Goal: Task Accomplishment & Management: Manage account settings

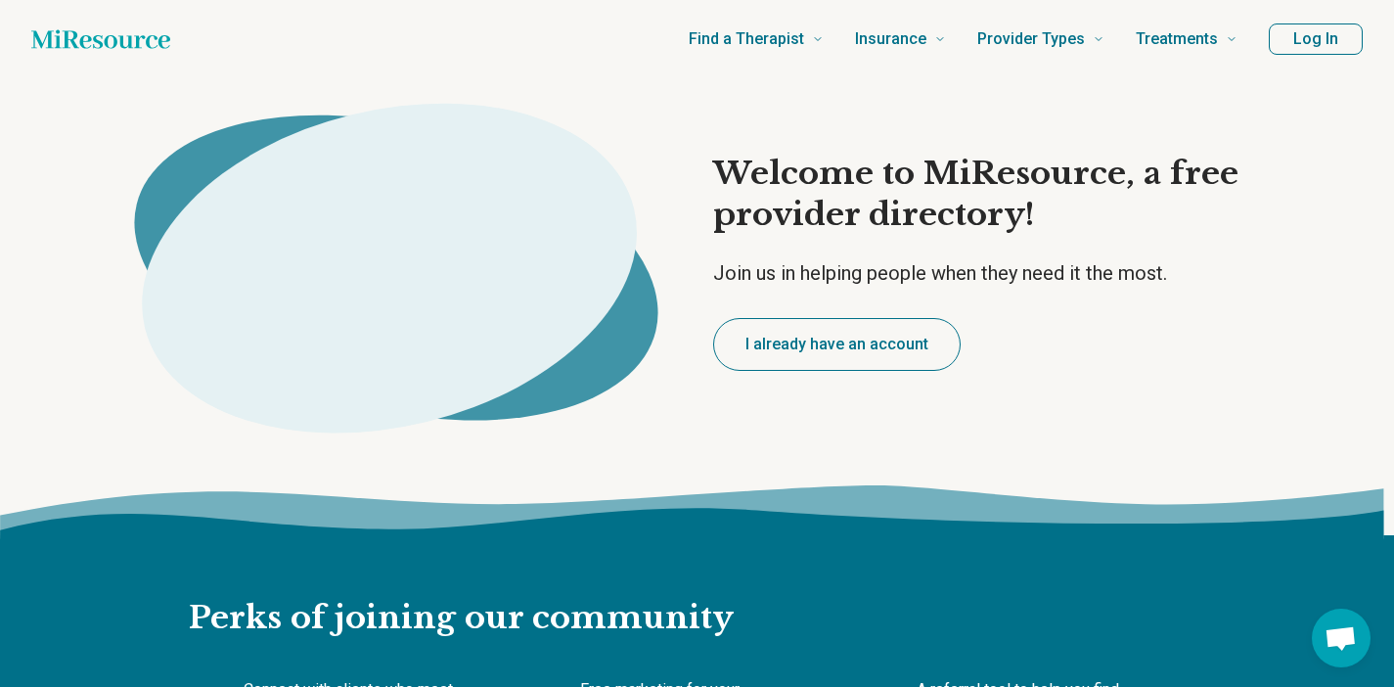
click at [1301, 45] on button "Log In" at bounding box center [1316, 38] width 94 height 31
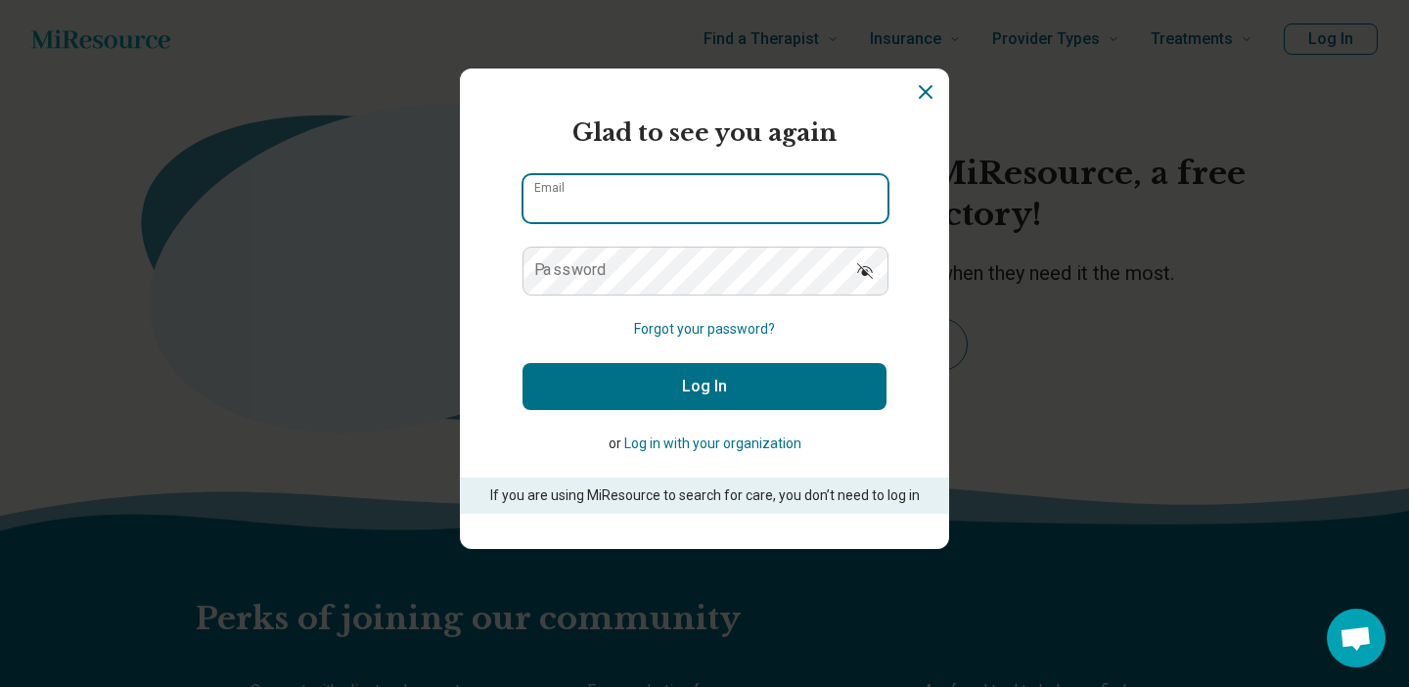
click at [671, 193] on input "Email" at bounding box center [705, 198] width 364 height 47
type input "**********"
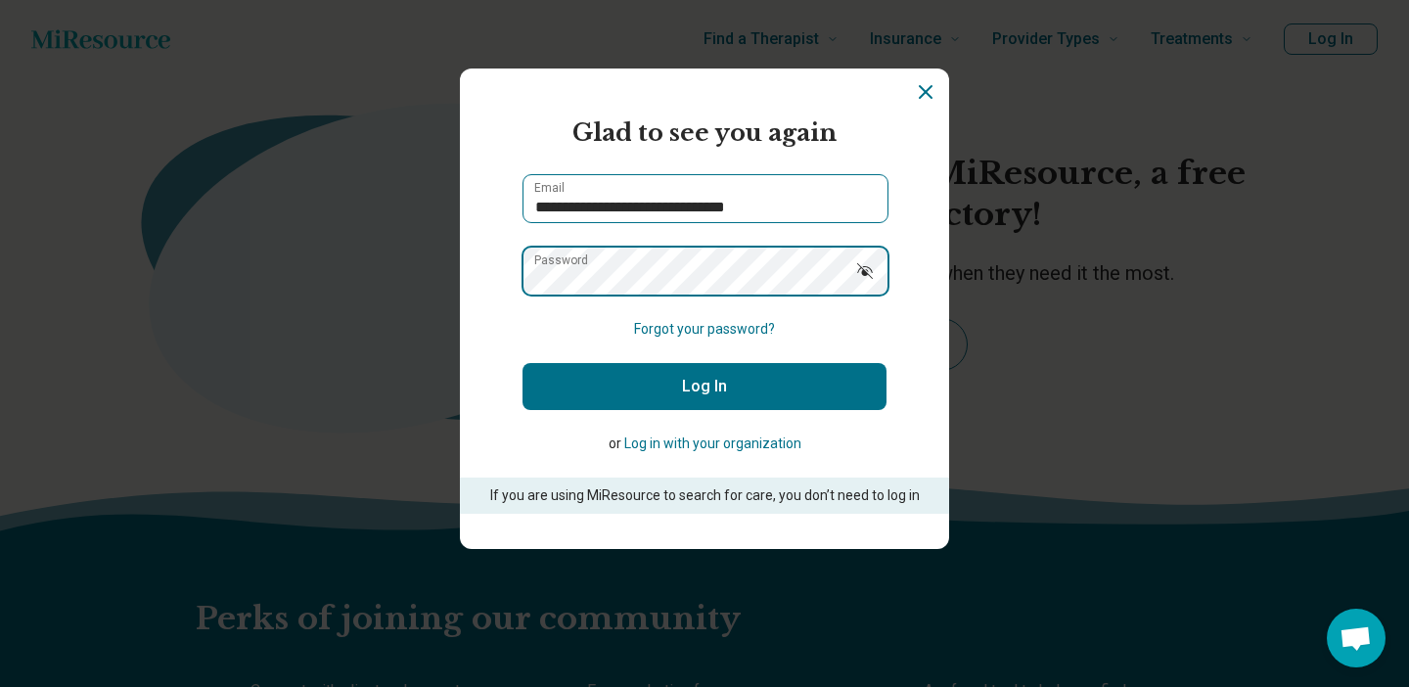
click at [522, 363] on button "Log In" at bounding box center [704, 386] width 364 height 47
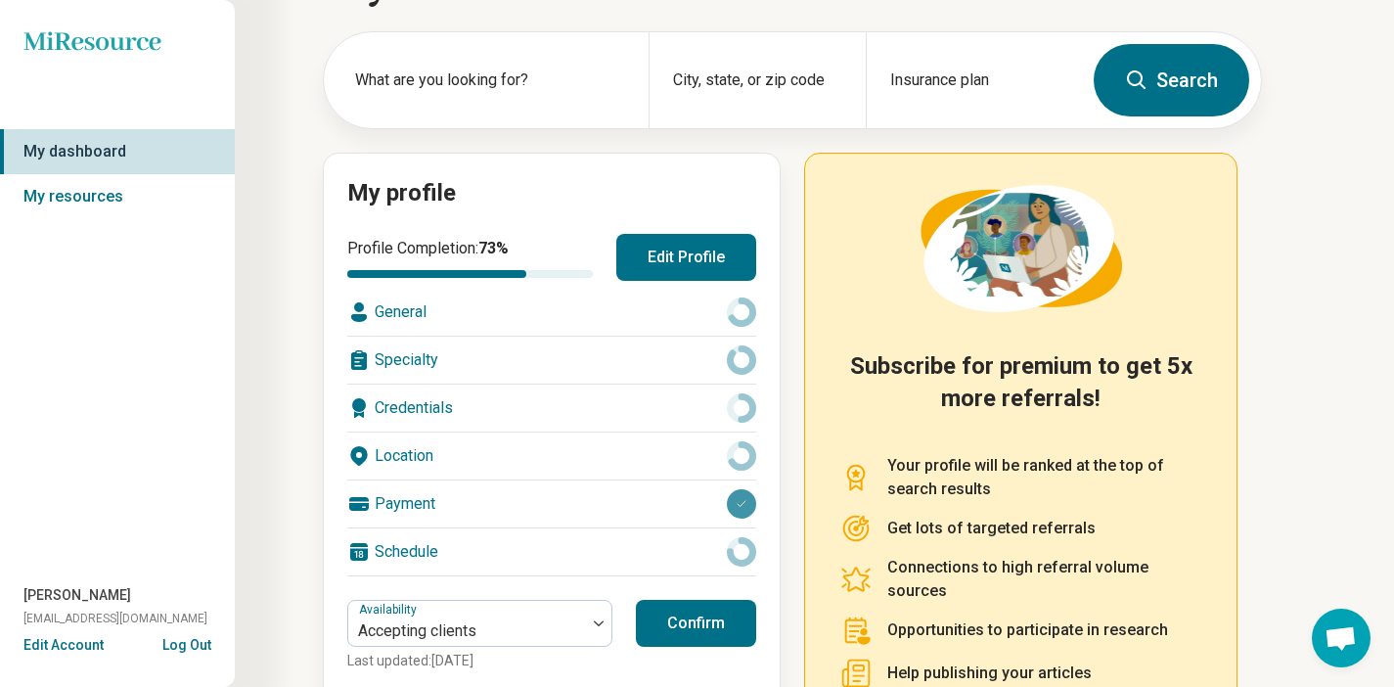
scroll to position [91, 0]
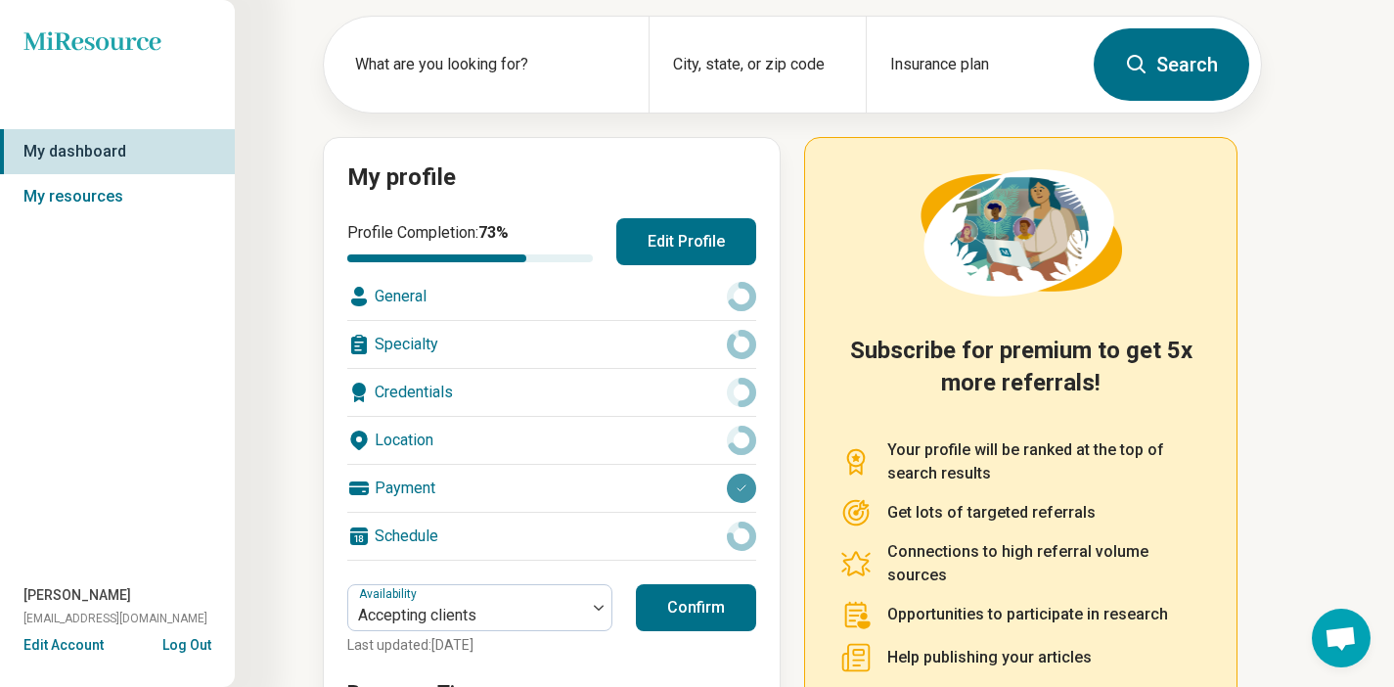
click at [411, 295] on div "General" at bounding box center [551, 296] width 409 height 47
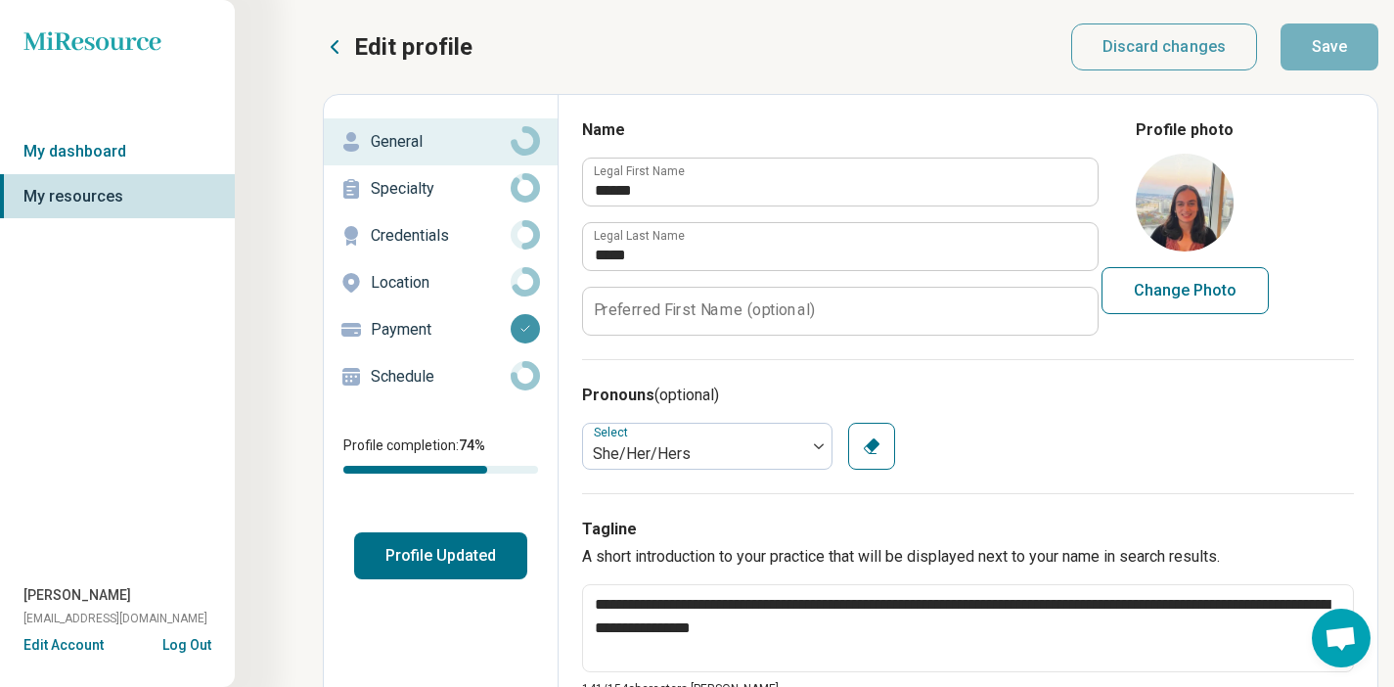
click at [453, 187] on p "Specialty" at bounding box center [441, 188] width 140 height 23
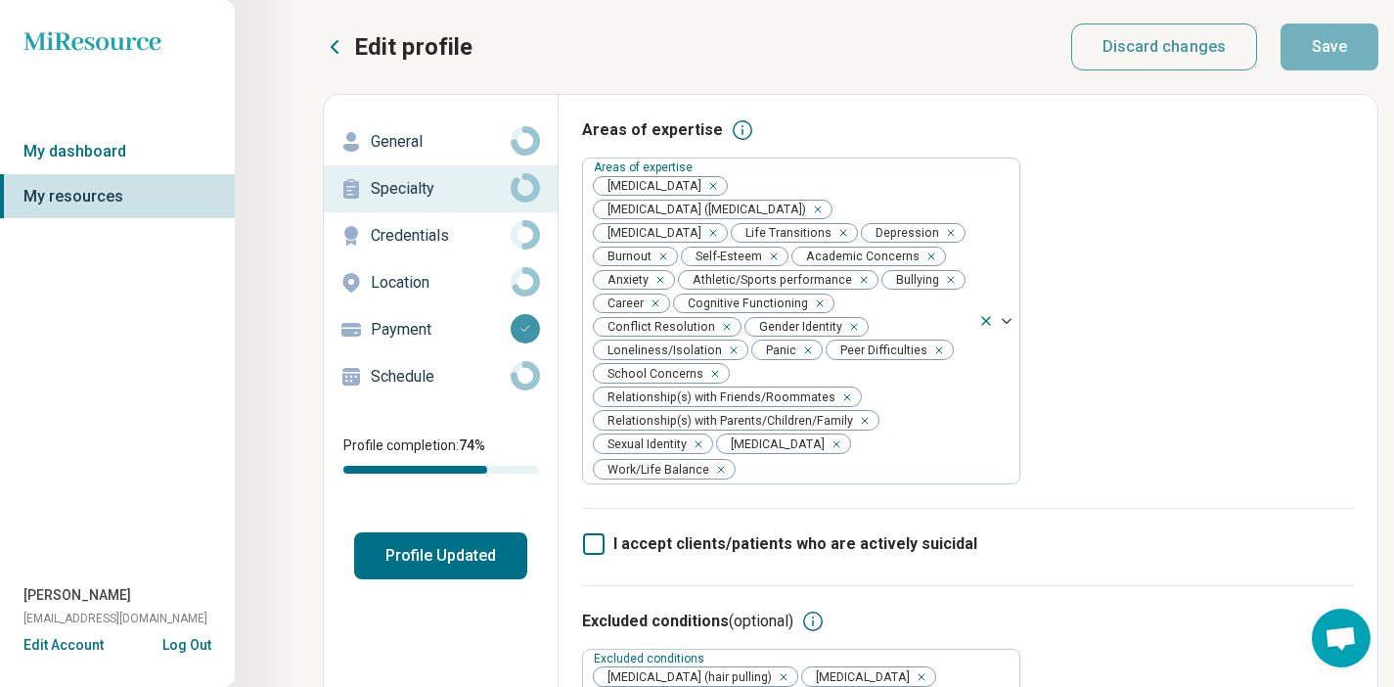
click at [433, 237] on p "Credentials" at bounding box center [441, 235] width 140 height 23
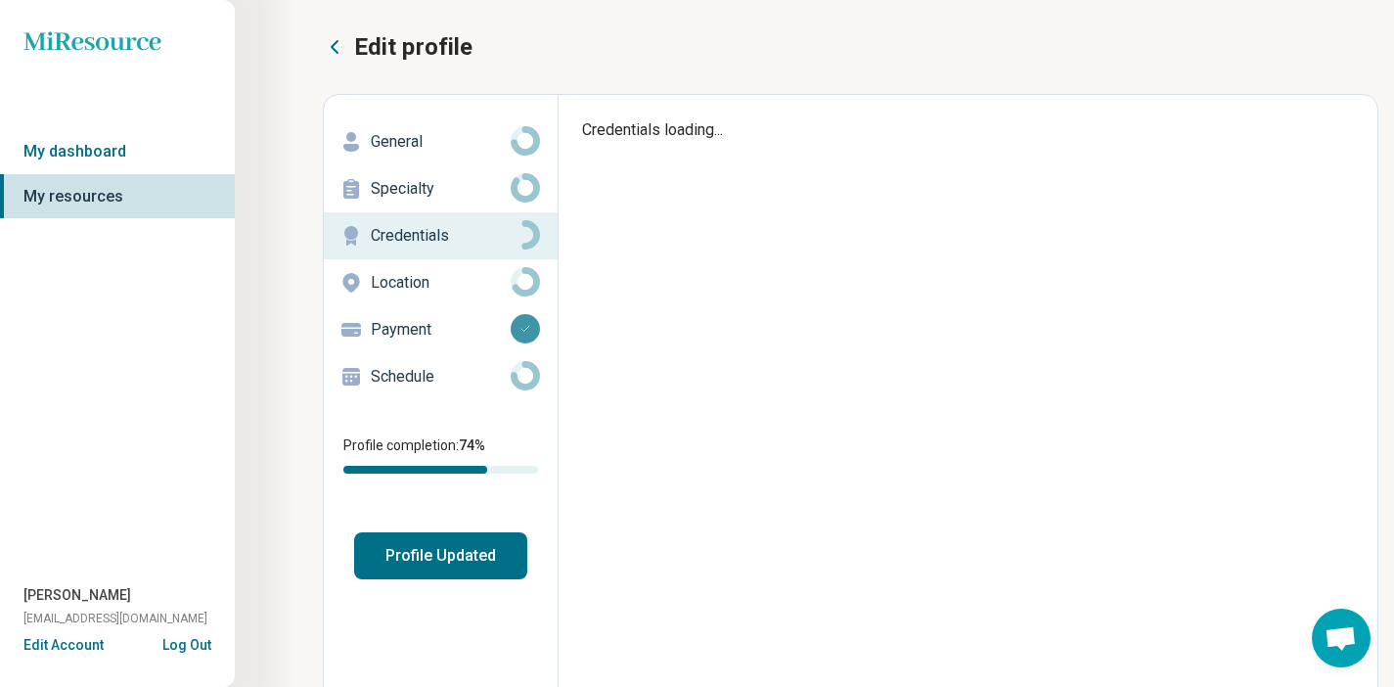
type textarea "*"
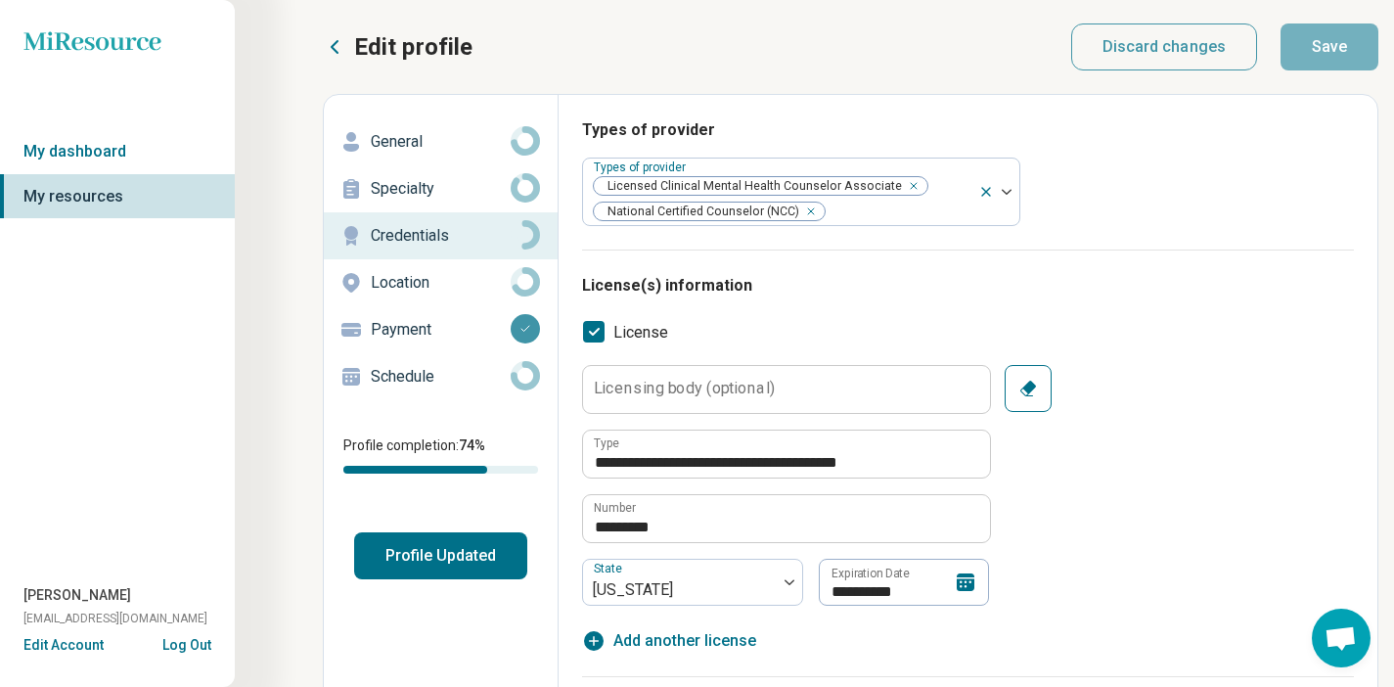
click at [457, 272] on p "Location" at bounding box center [441, 282] width 140 height 23
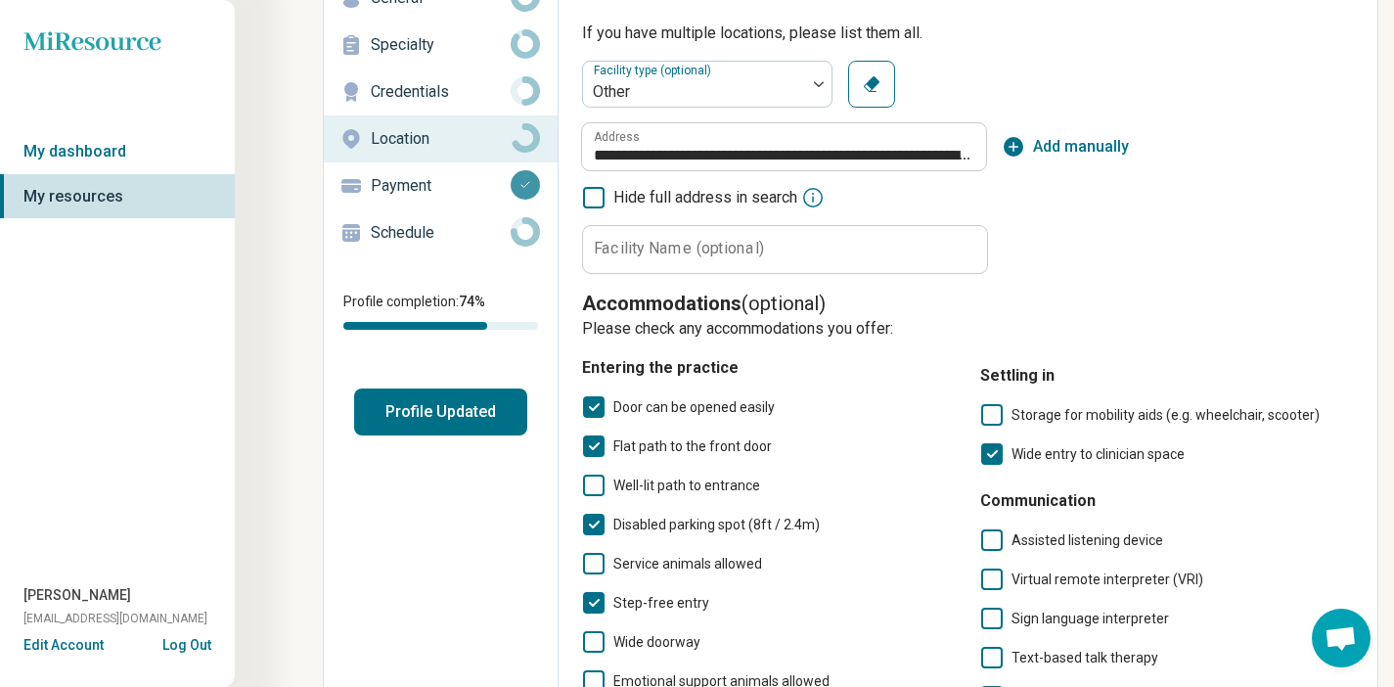
scroll to position [47, 0]
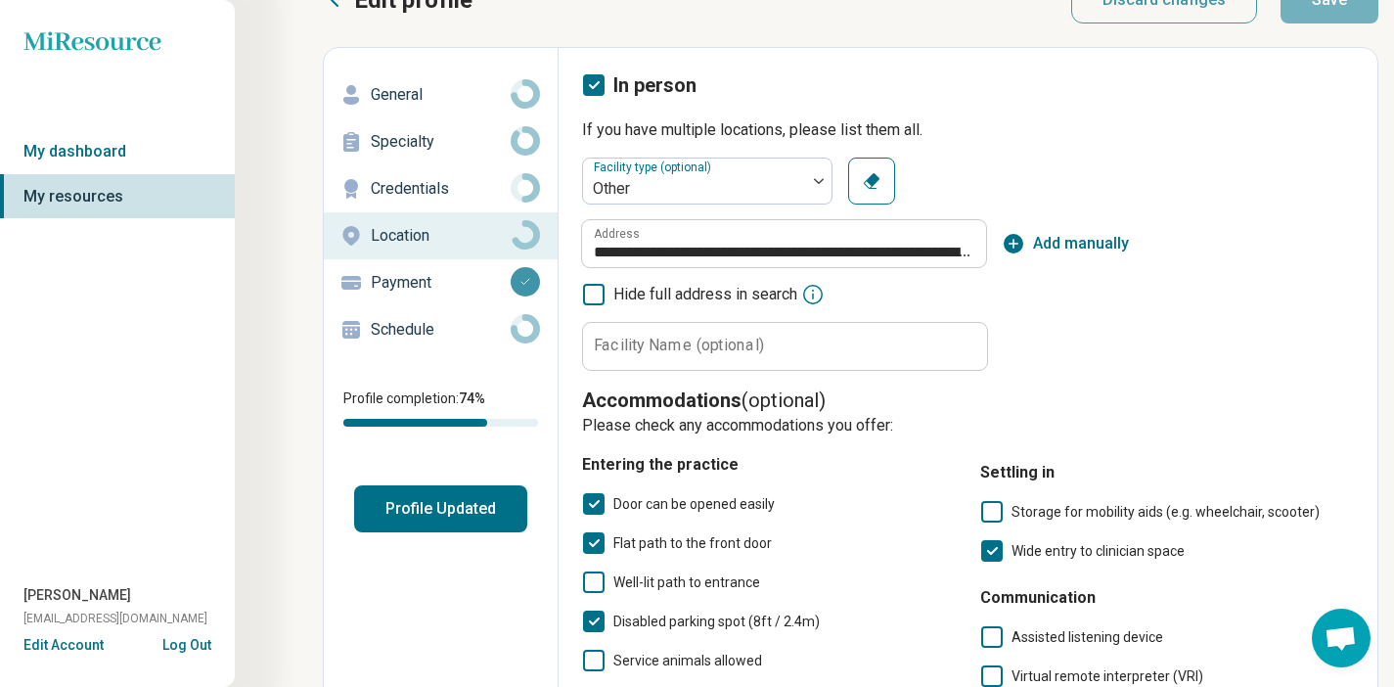
click at [408, 291] on p "Payment" at bounding box center [441, 282] width 140 height 23
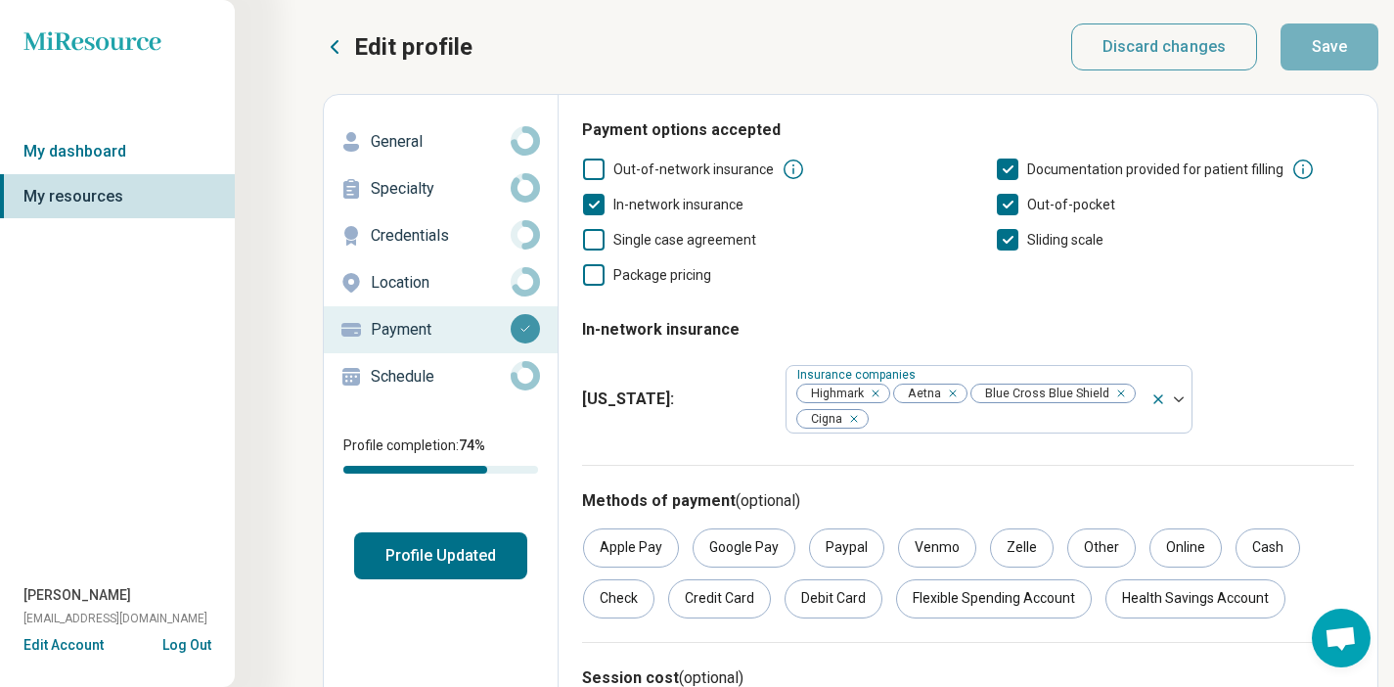
click at [426, 368] on p "Schedule" at bounding box center [441, 376] width 140 height 23
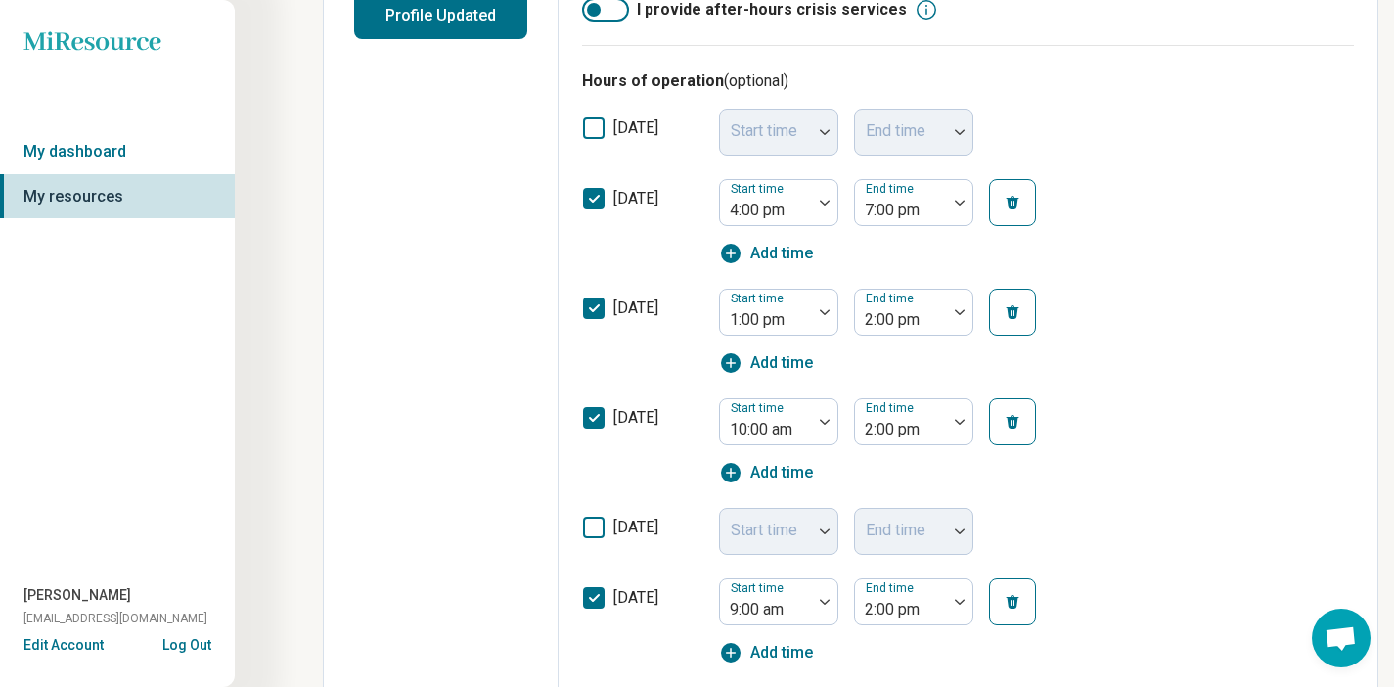
scroll to position [539, 0]
click at [759, 363] on span "Add time" at bounding box center [781, 363] width 63 height 23
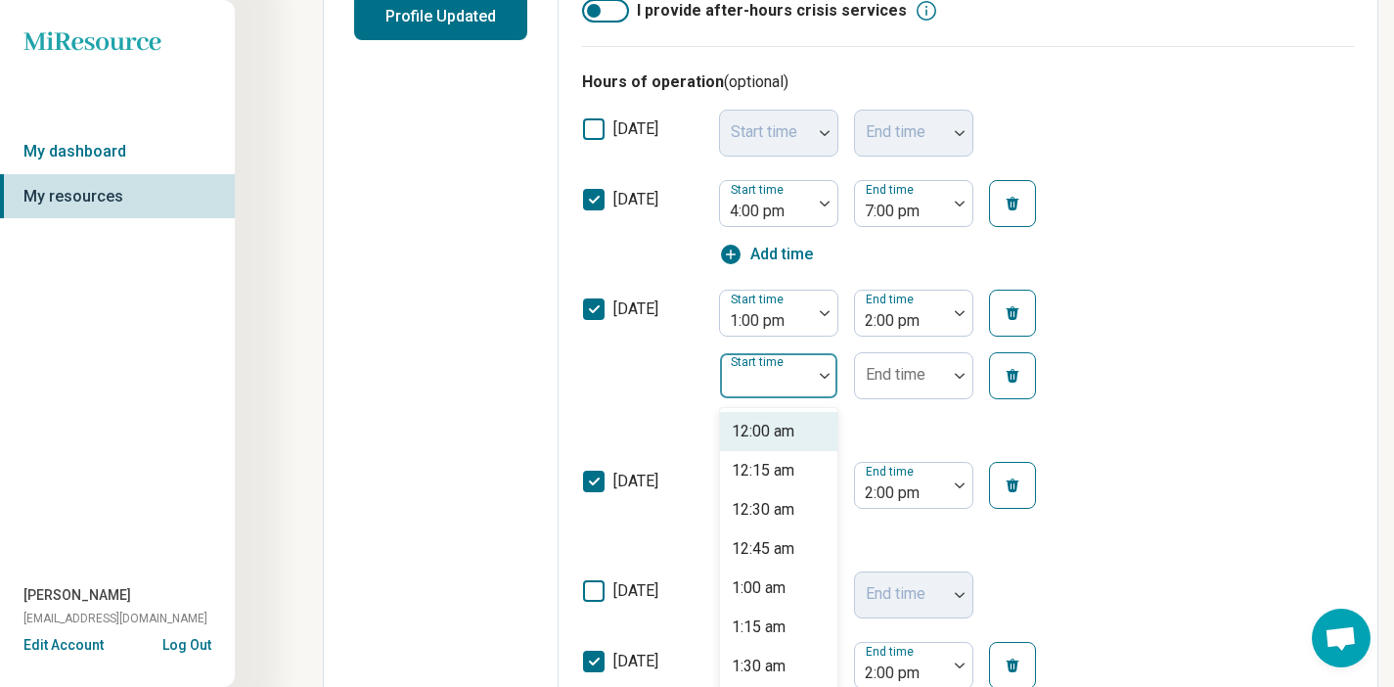
click at [770, 378] on div "Start time" at bounding box center [778, 375] width 119 height 47
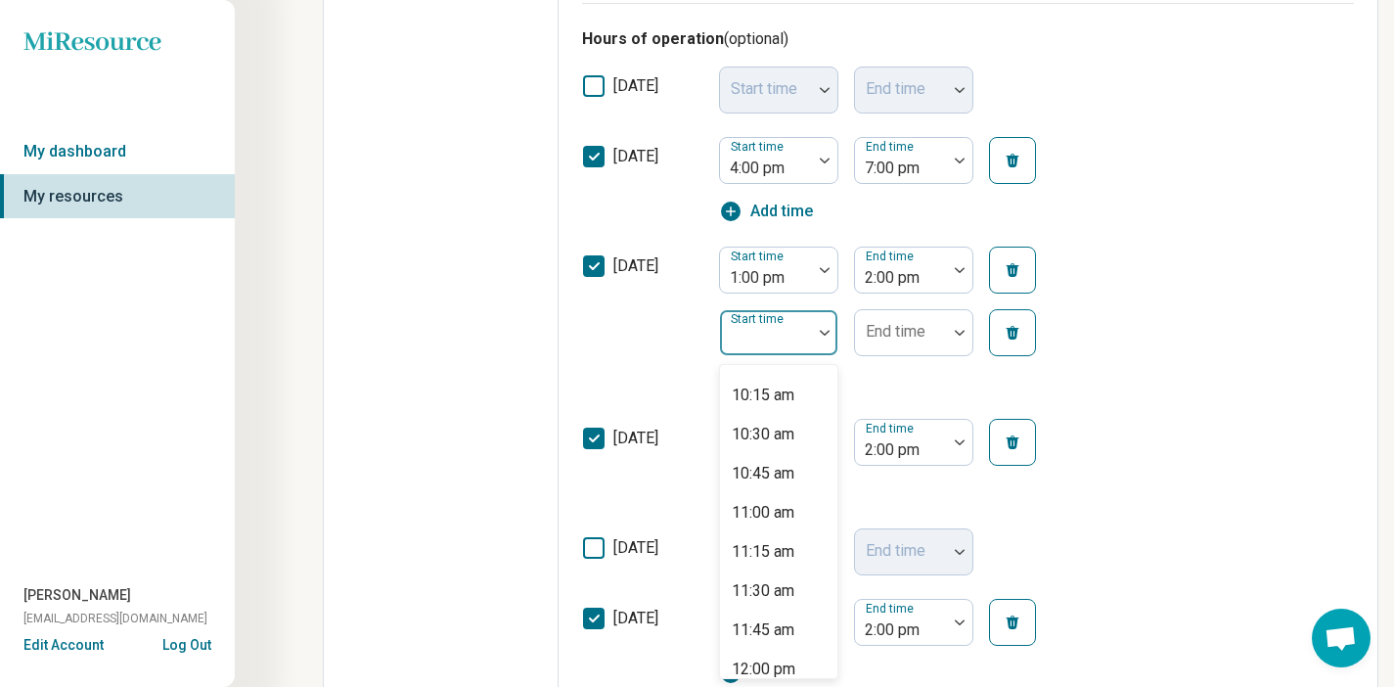
scroll to position [1598, 0]
click at [781, 507] on div "11:00 am" at bounding box center [763, 512] width 63 height 23
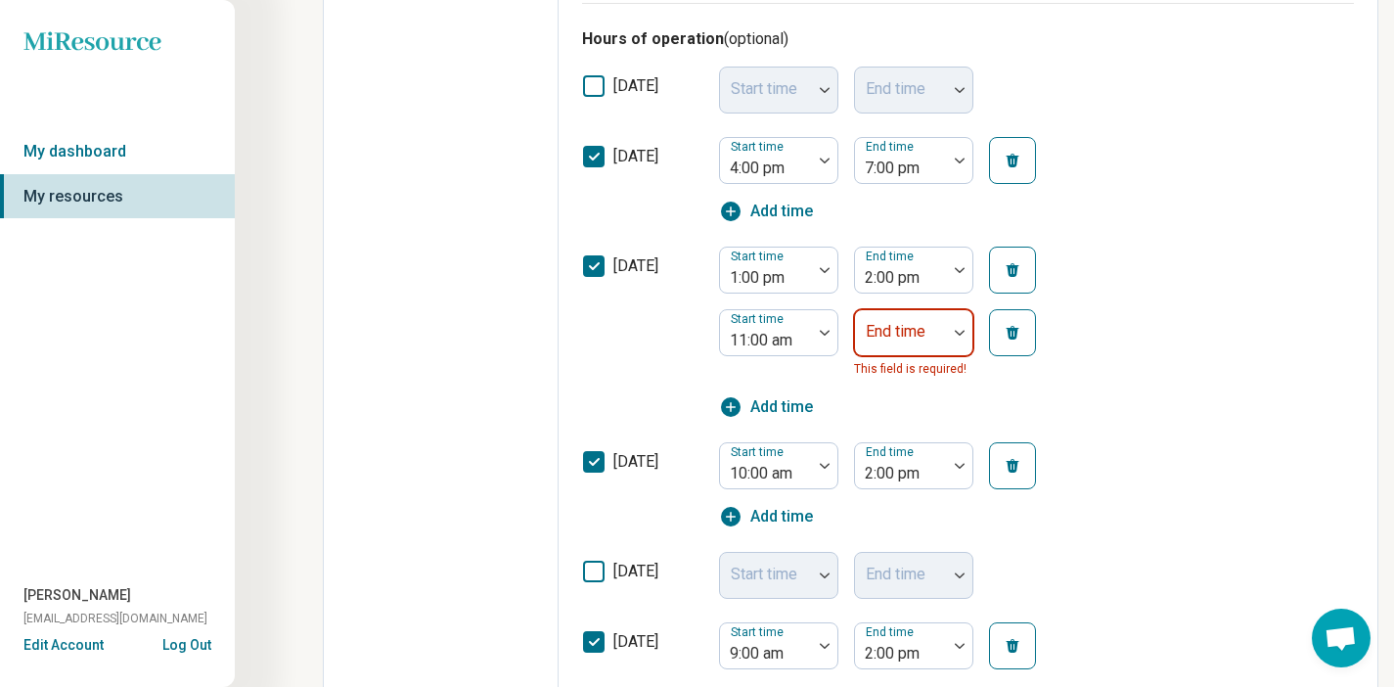
click at [919, 331] on div "End time" at bounding box center [913, 332] width 119 height 47
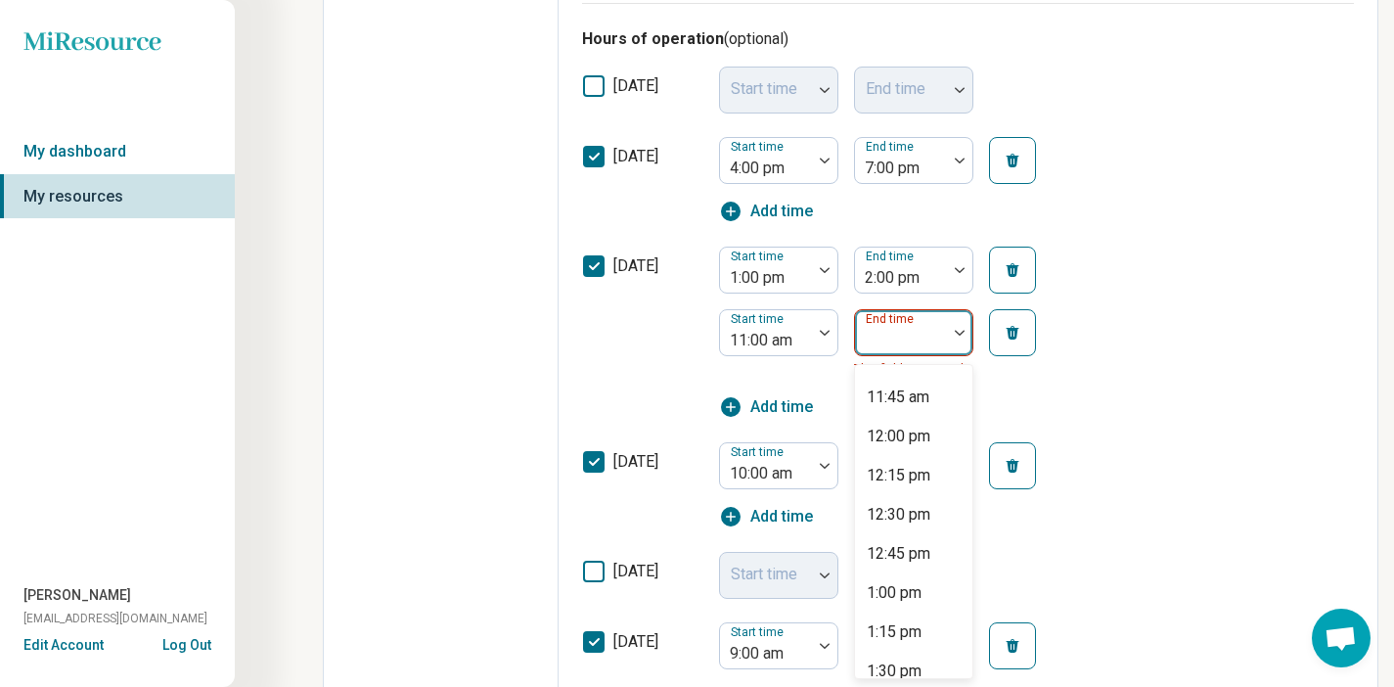
scroll to position [67, 0]
click at [918, 430] on div "12:00 pm" at bounding box center [899, 439] width 64 height 23
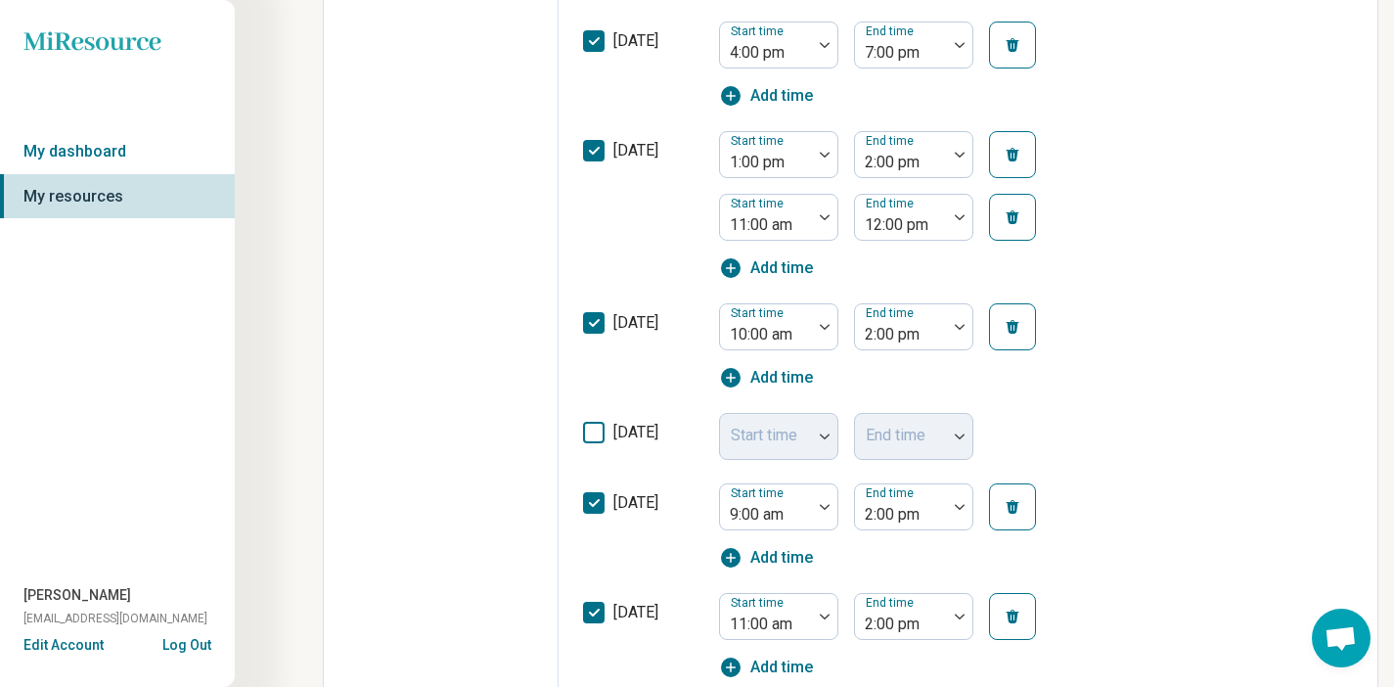
scroll to position [694, 0]
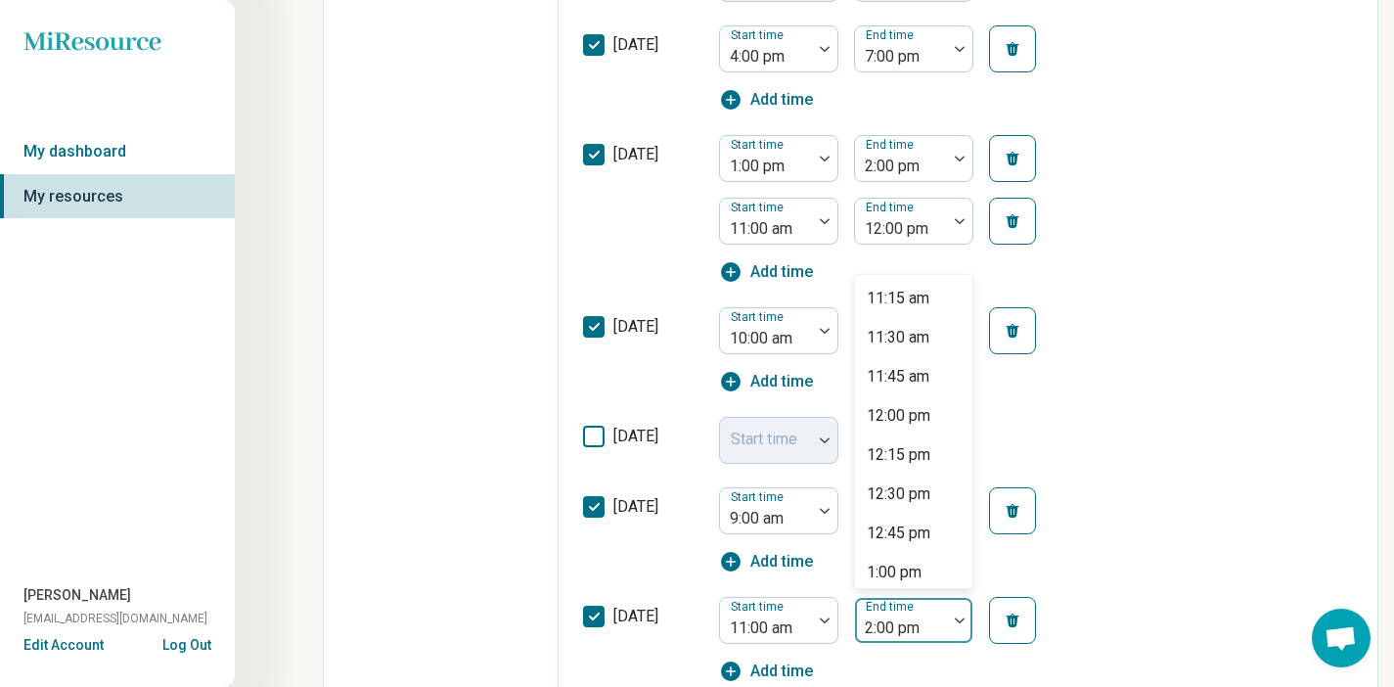
click at [891, 606] on label "End time" at bounding box center [892, 607] width 52 height 14
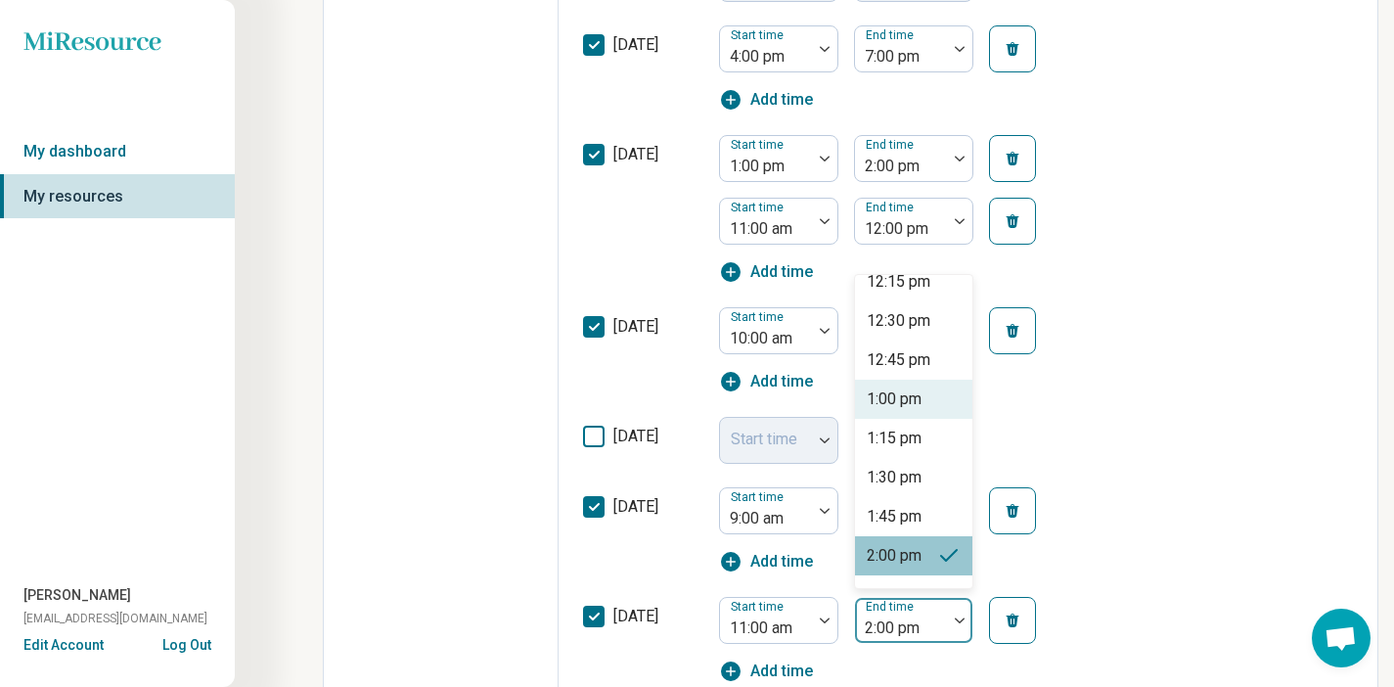
click at [928, 393] on div "1:00 pm" at bounding box center [913, 399] width 117 height 39
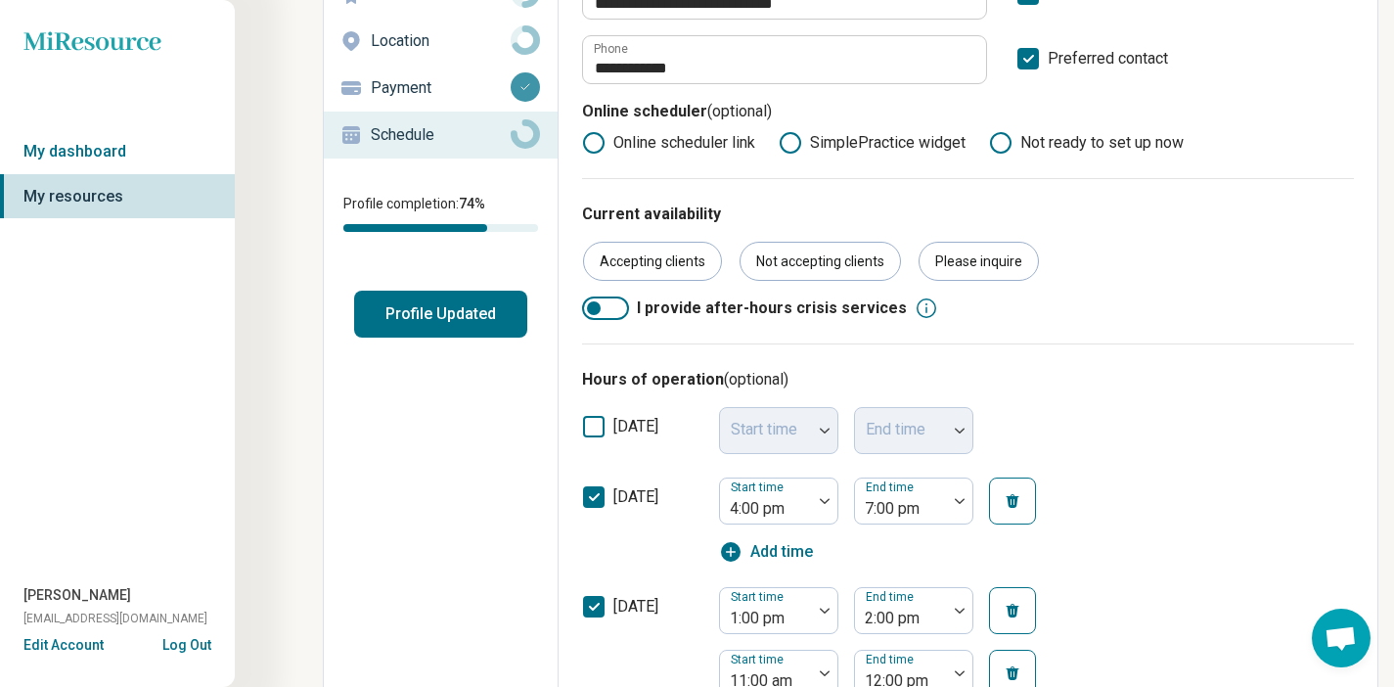
scroll to position [0, 0]
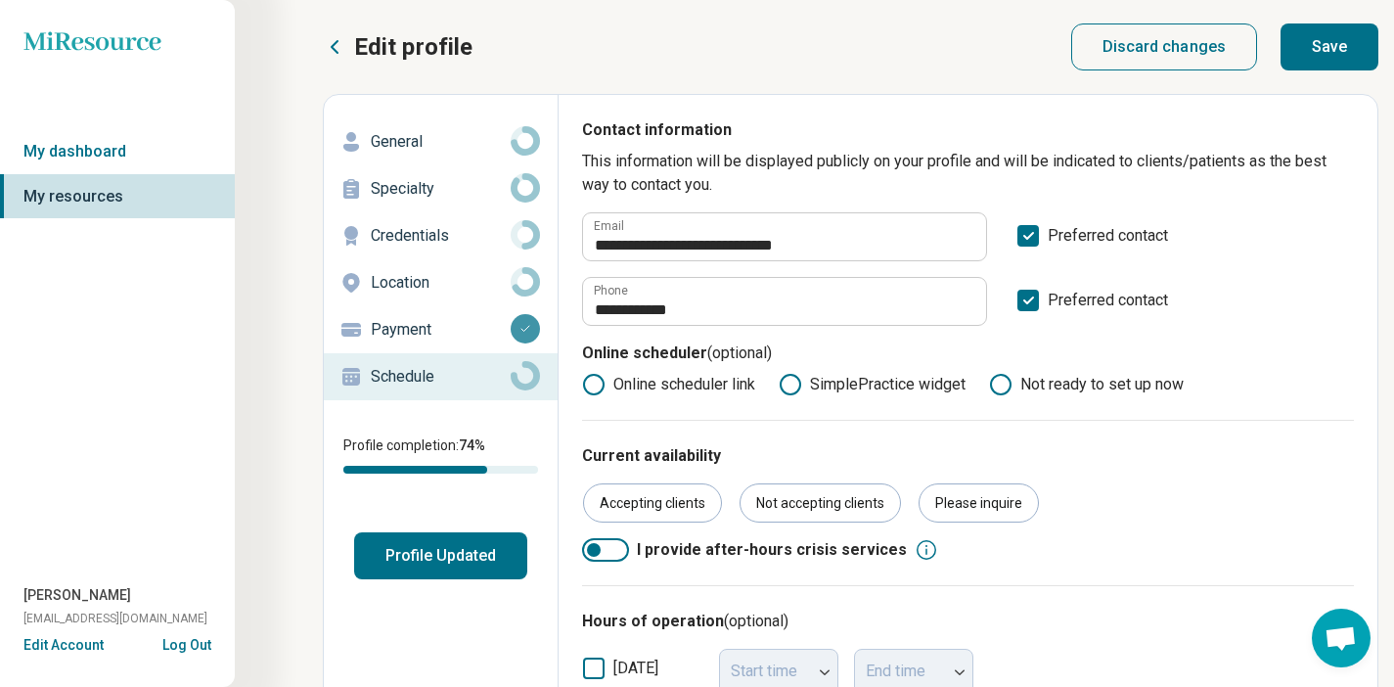
click at [1351, 44] on button "Save" at bounding box center [1330, 46] width 98 height 47
click at [469, 279] on p "Location" at bounding box center [441, 282] width 140 height 23
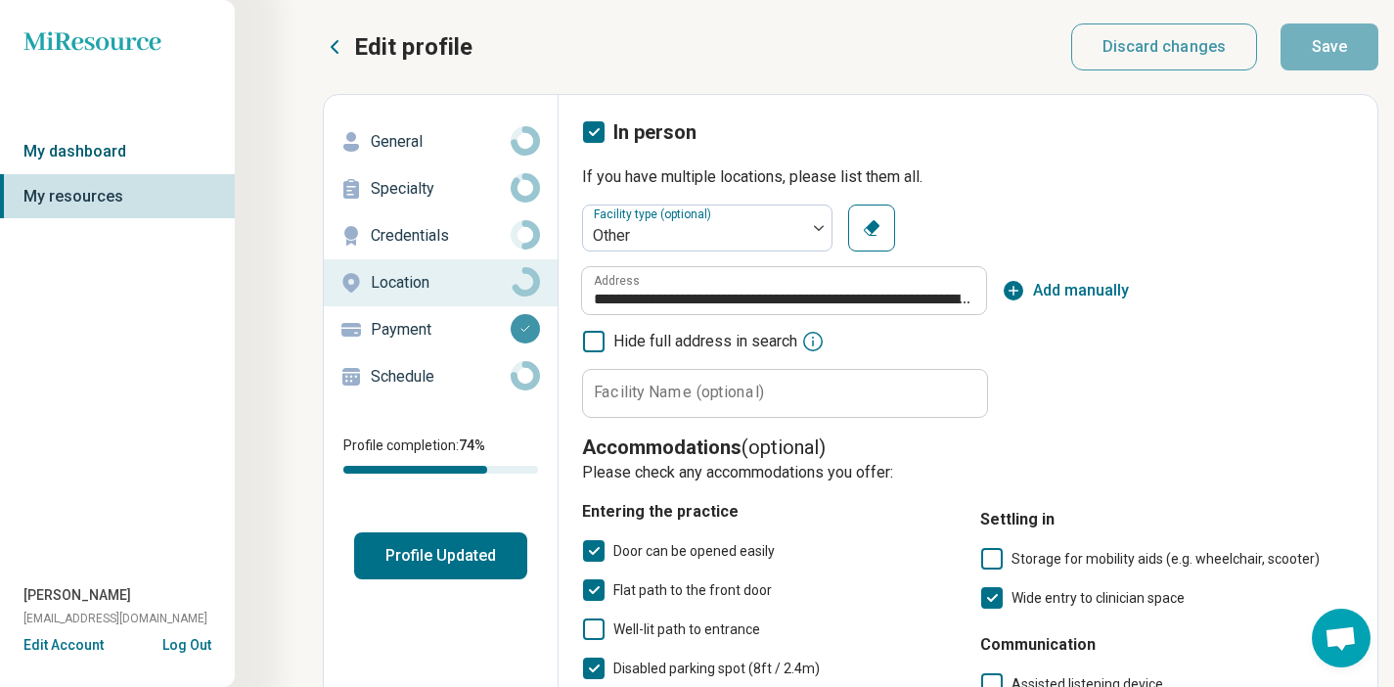
click at [92, 144] on link "My dashboard" at bounding box center [117, 151] width 235 height 45
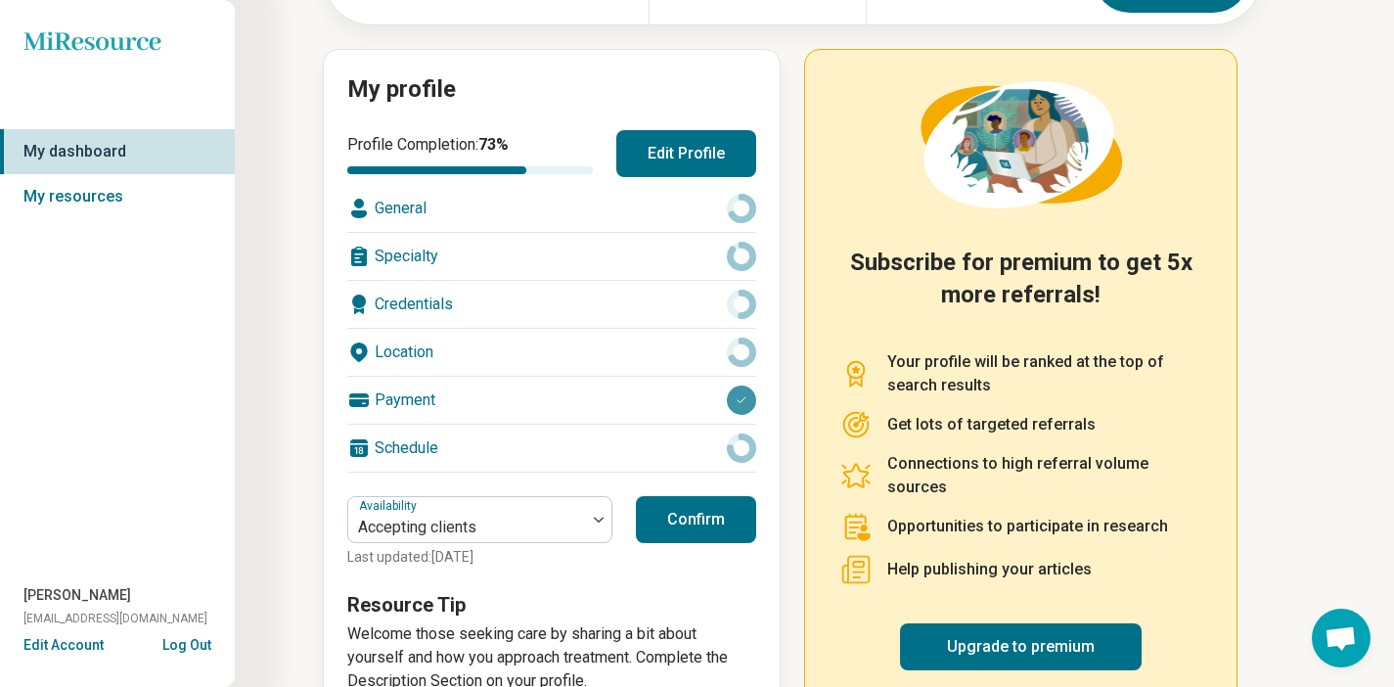
scroll to position [236, 0]
